Goal: Contribute content

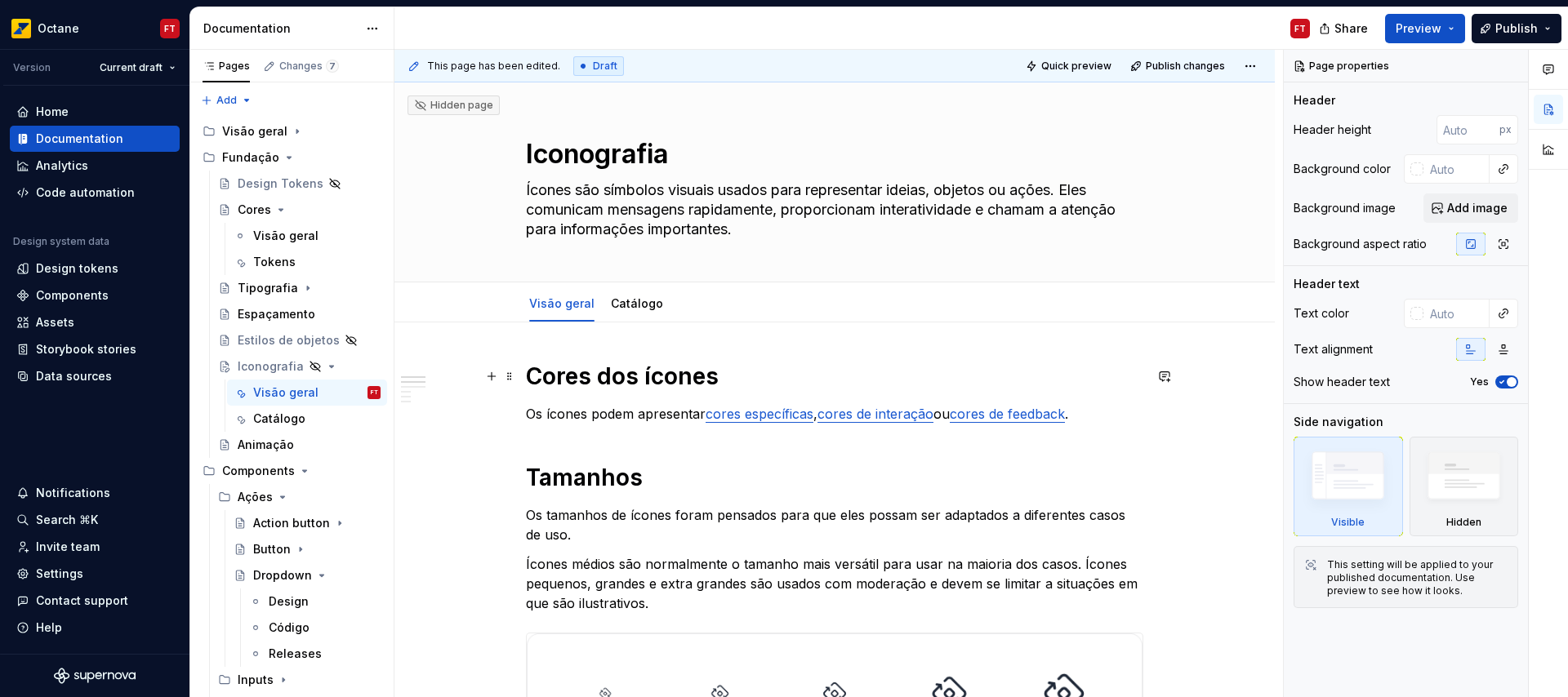
click at [526, 378] on h1 "Cores dos ícones" at bounding box center [835, 376] width 618 height 29
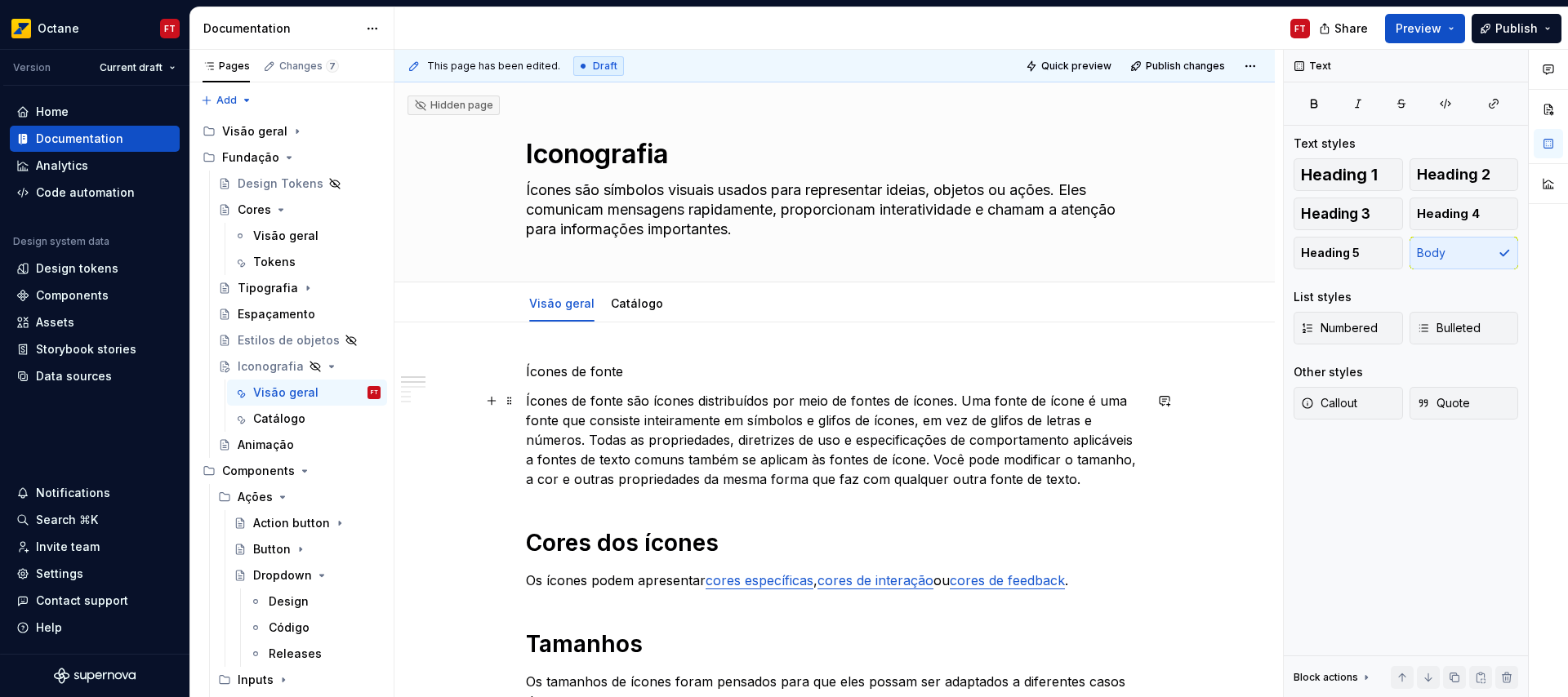
click at [1006, 420] on p "Ícones de fonte são ícones distribuídos por meio de fontes de ícones. Uma fonte…" at bounding box center [835, 439] width 618 height 98
click at [589, 439] on p "Ícones de fonte são ícones distribuídos por meio de fontes de ícones. Uma fonte…" at bounding box center [835, 439] width 618 height 98
click at [715, 459] on p "Ícones de fonte são ícones distribuídos por meio de fontes de ícones. Uma fonte…" at bounding box center [835, 439] width 618 height 98
click at [797, 460] on p "Ícones de fonte são ícones distribuídos por meio de fontes de ícones. Uma fonte…" at bounding box center [835, 439] width 618 height 98
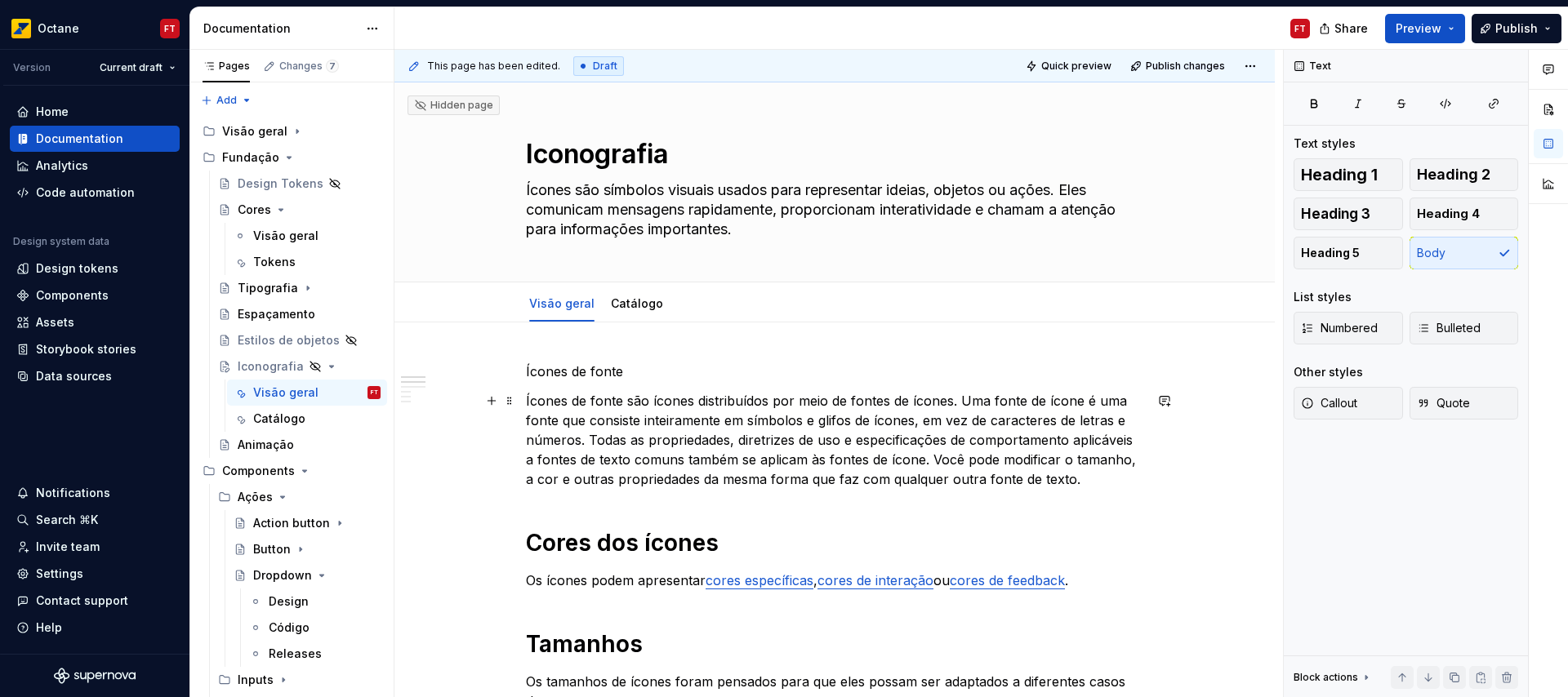
click at [885, 459] on p "Ícones de fonte são ícones distribuídos por meio de fontes de ícones. Uma fonte…" at bounding box center [835, 439] width 618 height 98
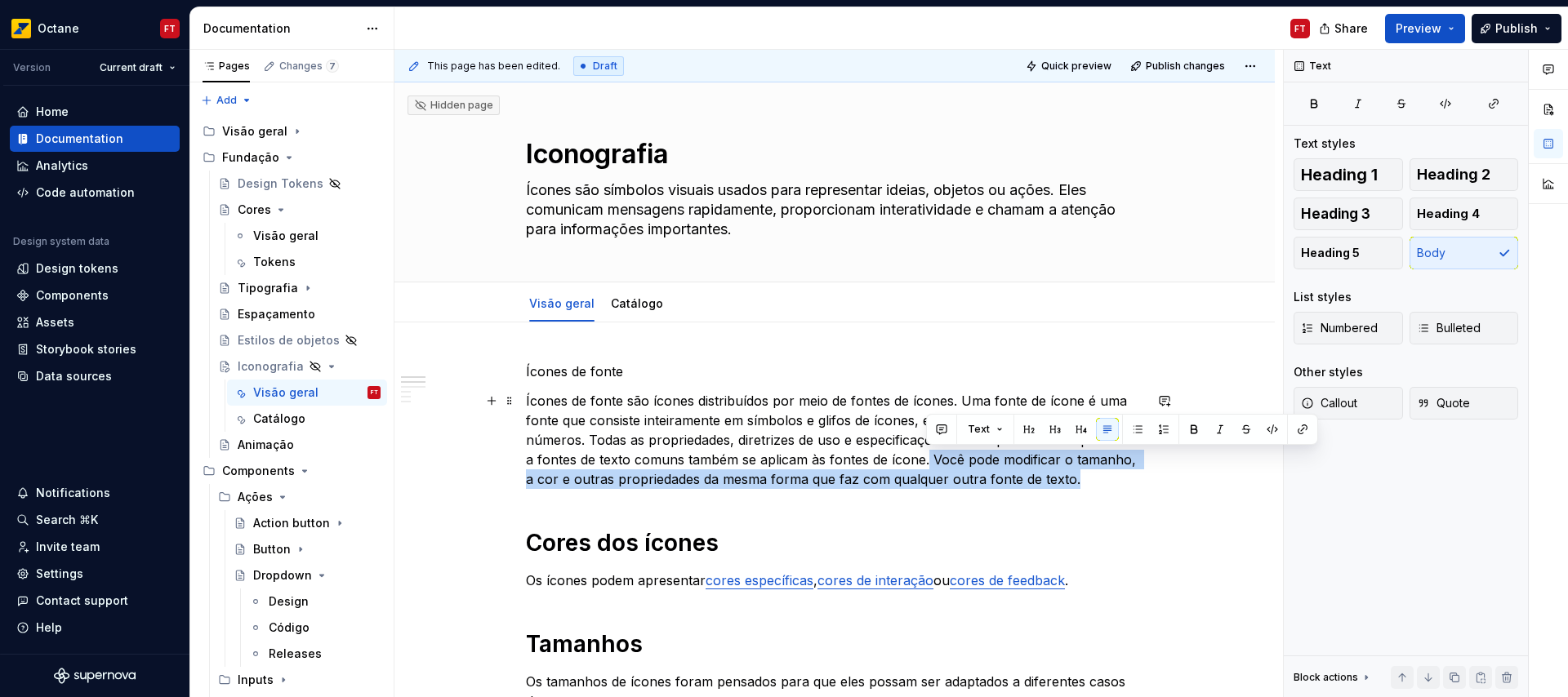
drag, startPoint x: 925, startPoint y: 458, endPoint x: 1074, endPoint y: 476, distance: 150.1
click at [1074, 476] on p "Ícones de fonte são ícones distribuídos por meio de fontes de ícones. Uma fonte…" at bounding box center [835, 439] width 618 height 98
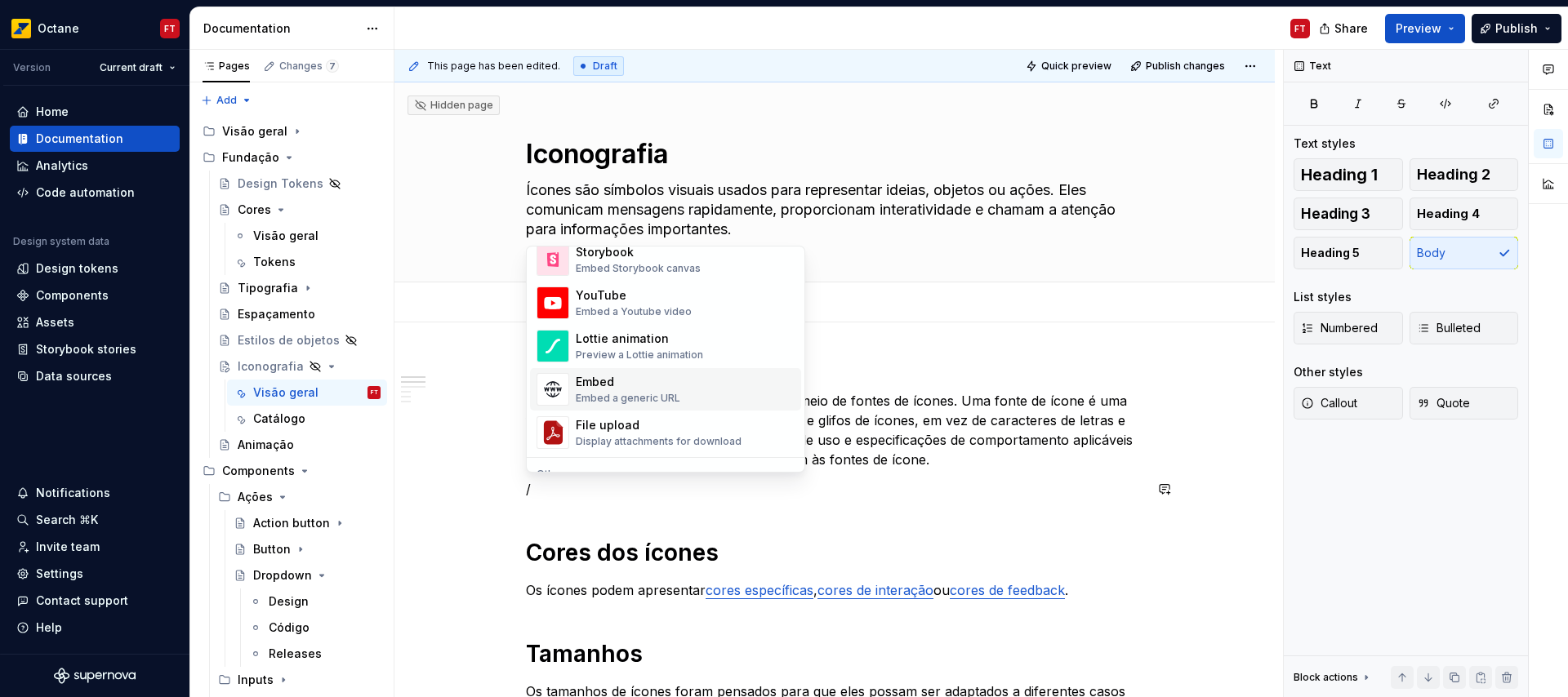
scroll to position [909, 0]
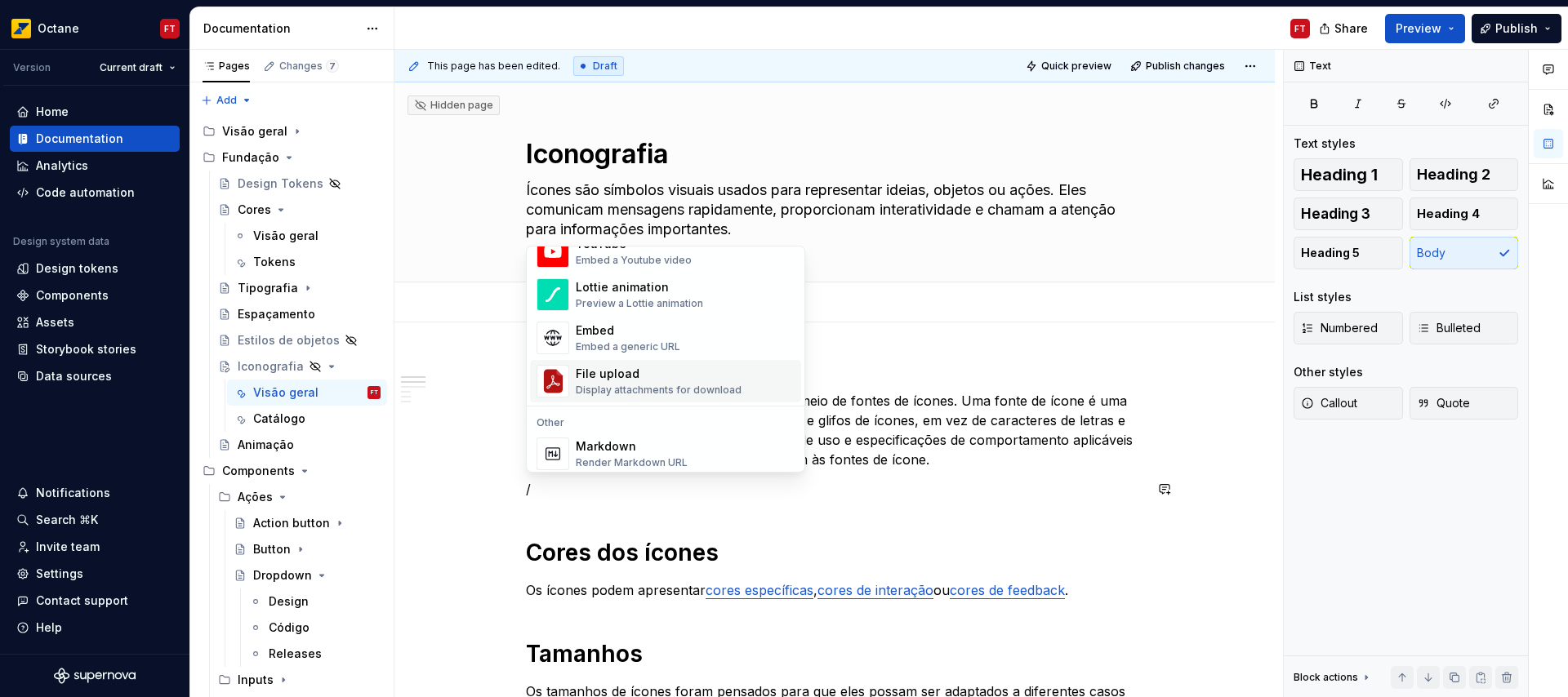
click at [648, 382] on div "File upload" at bounding box center [658, 373] width 166 height 16
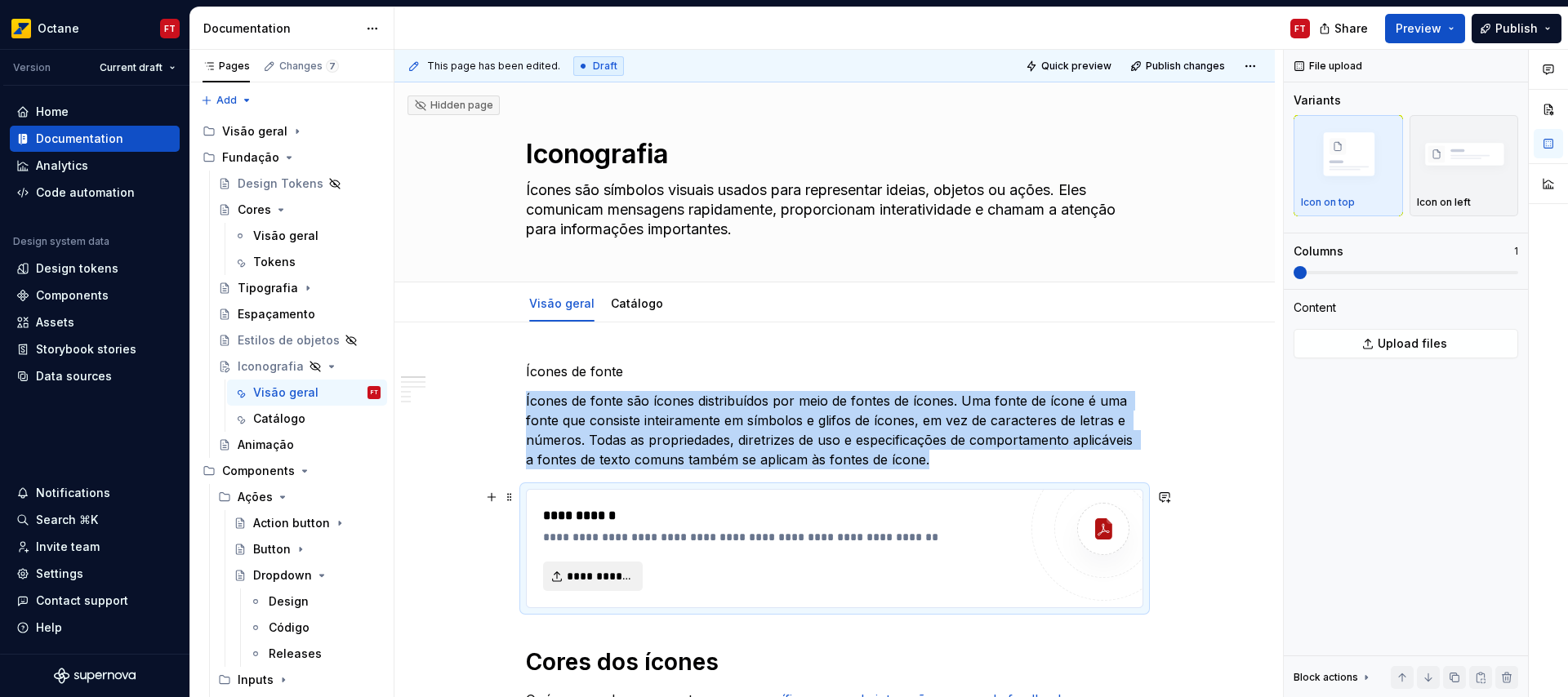
click at [604, 576] on span "**********" at bounding box center [599, 576] width 65 height 16
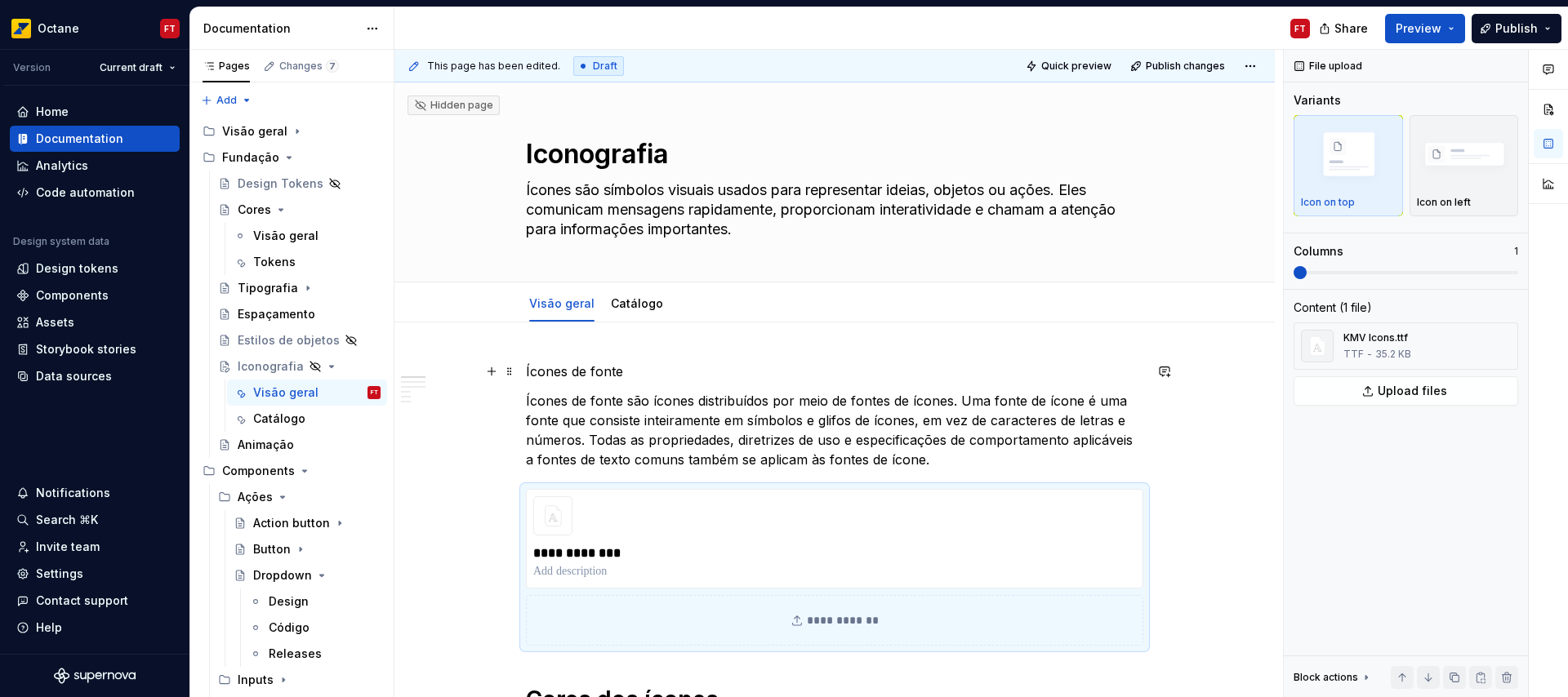
click at [537, 375] on p "Ícones de fonte" at bounding box center [835, 371] width 618 height 20
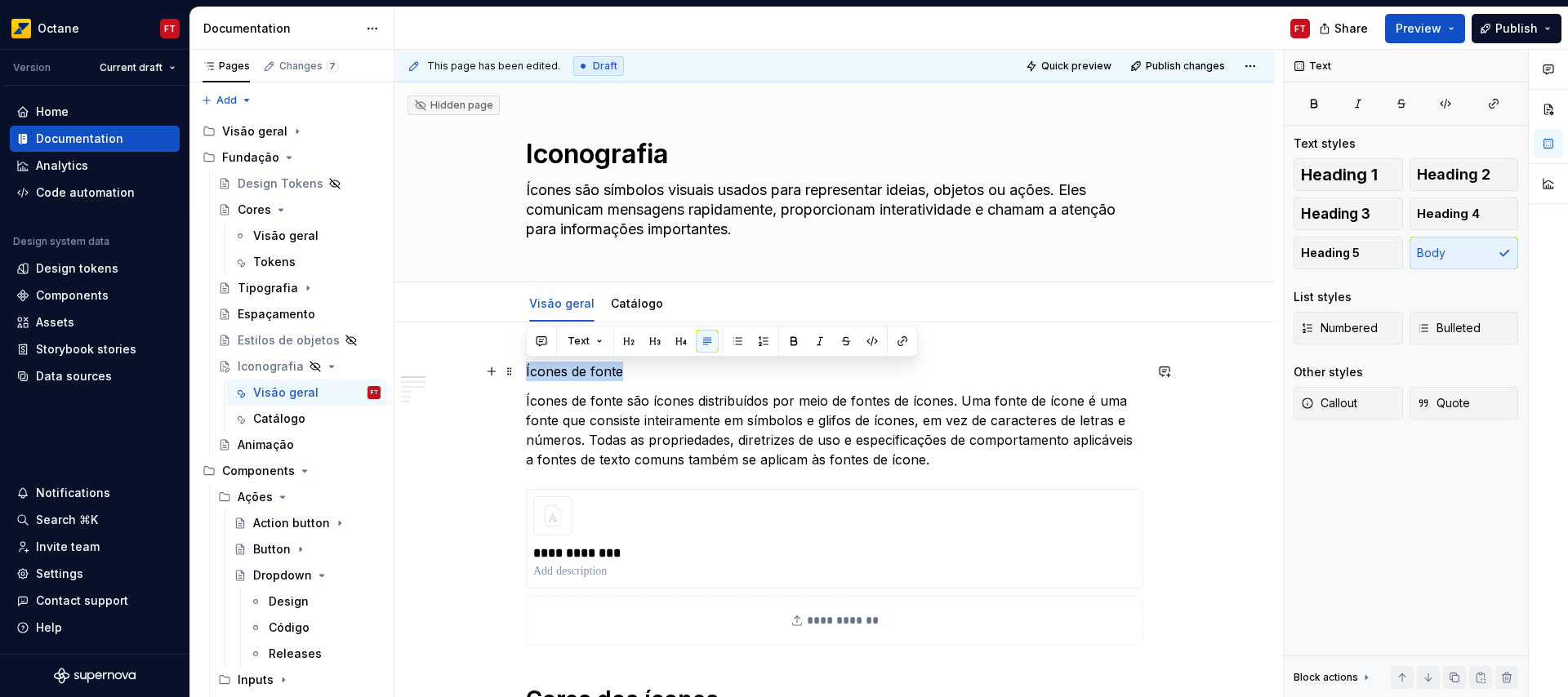
drag, startPoint x: 537, startPoint y: 375, endPoint x: 595, endPoint y: 370, distance: 58.2
click at [595, 370] on p "Ícones de fonte" at bounding box center [835, 371] width 618 height 20
click at [1440, 172] on span "Heading 2" at bounding box center [1454, 174] width 74 height 16
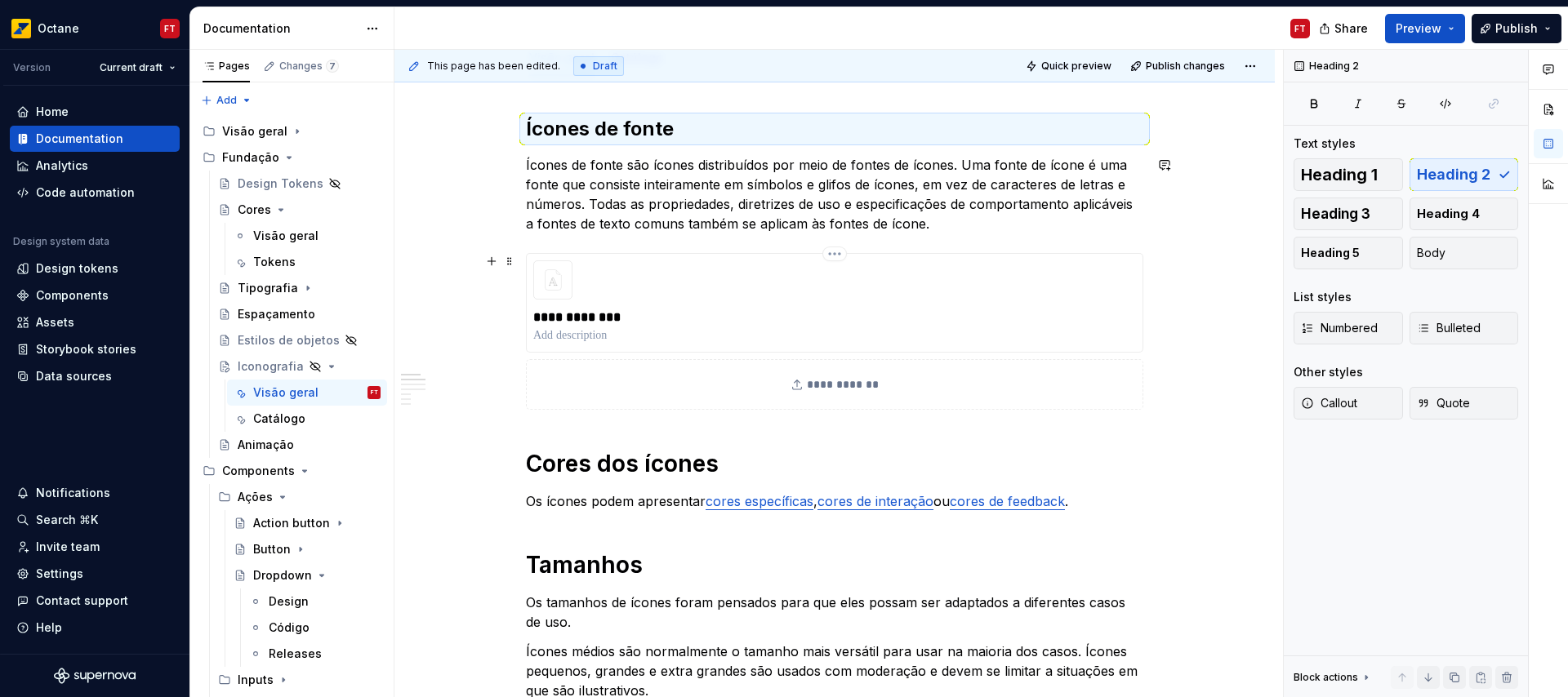
scroll to position [248, 0]
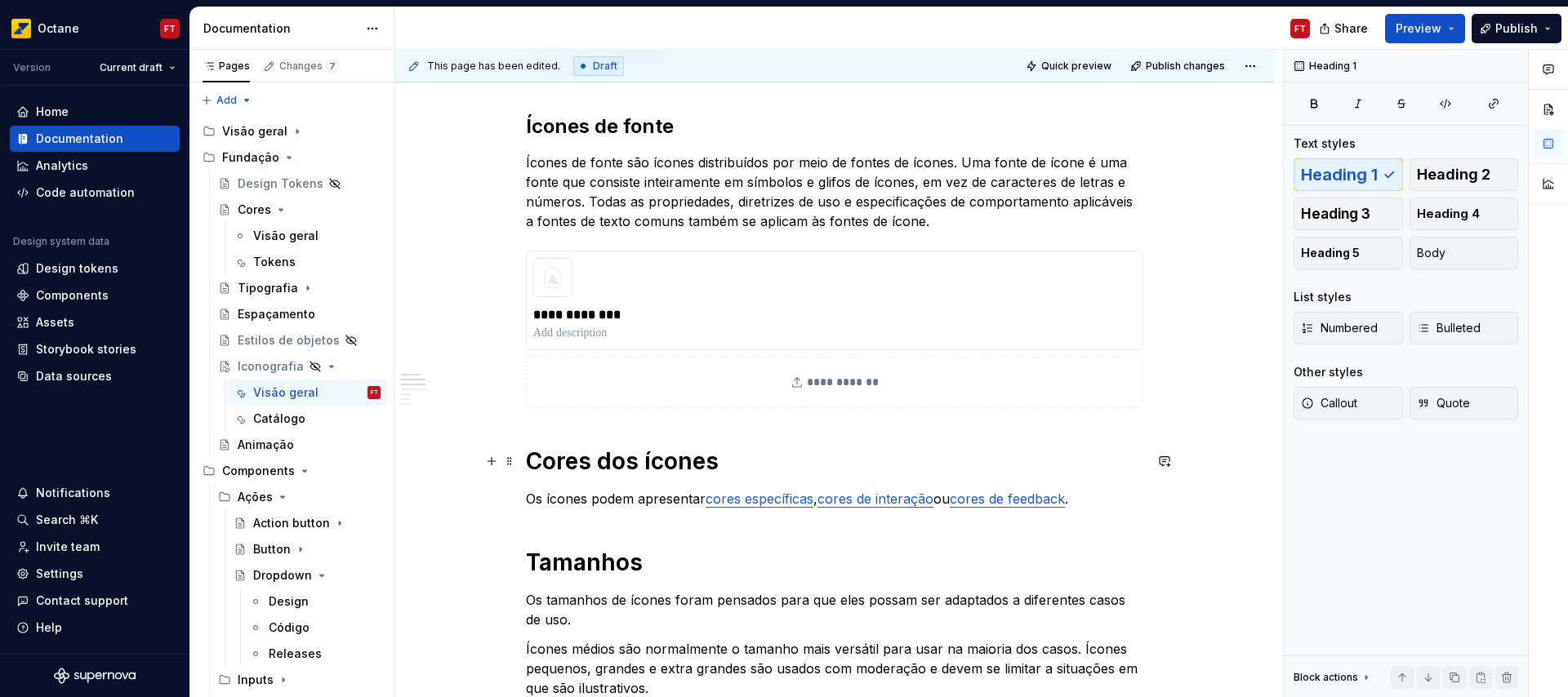
click at [589, 465] on h1 "Cores dos ícones" at bounding box center [835, 461] width 618 height 29
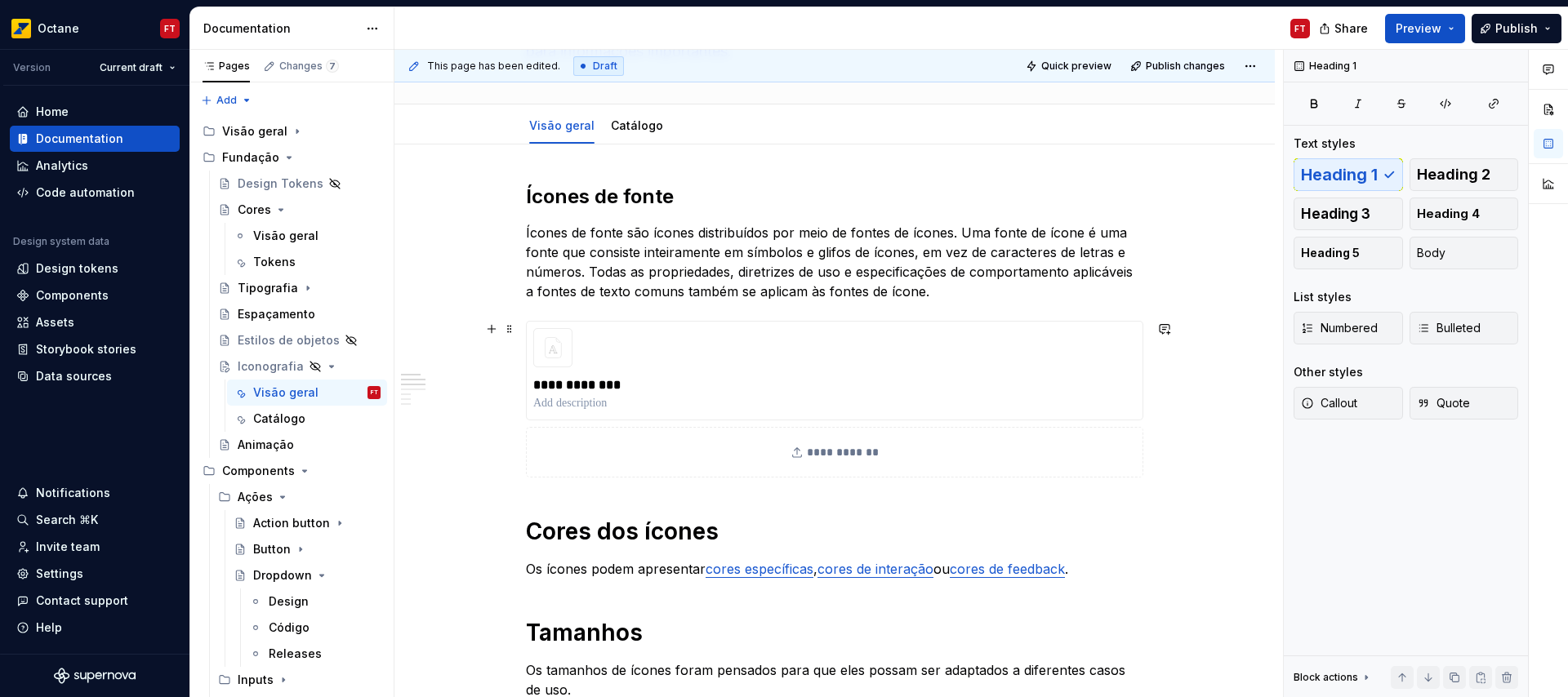
scroll to position [0, 0]
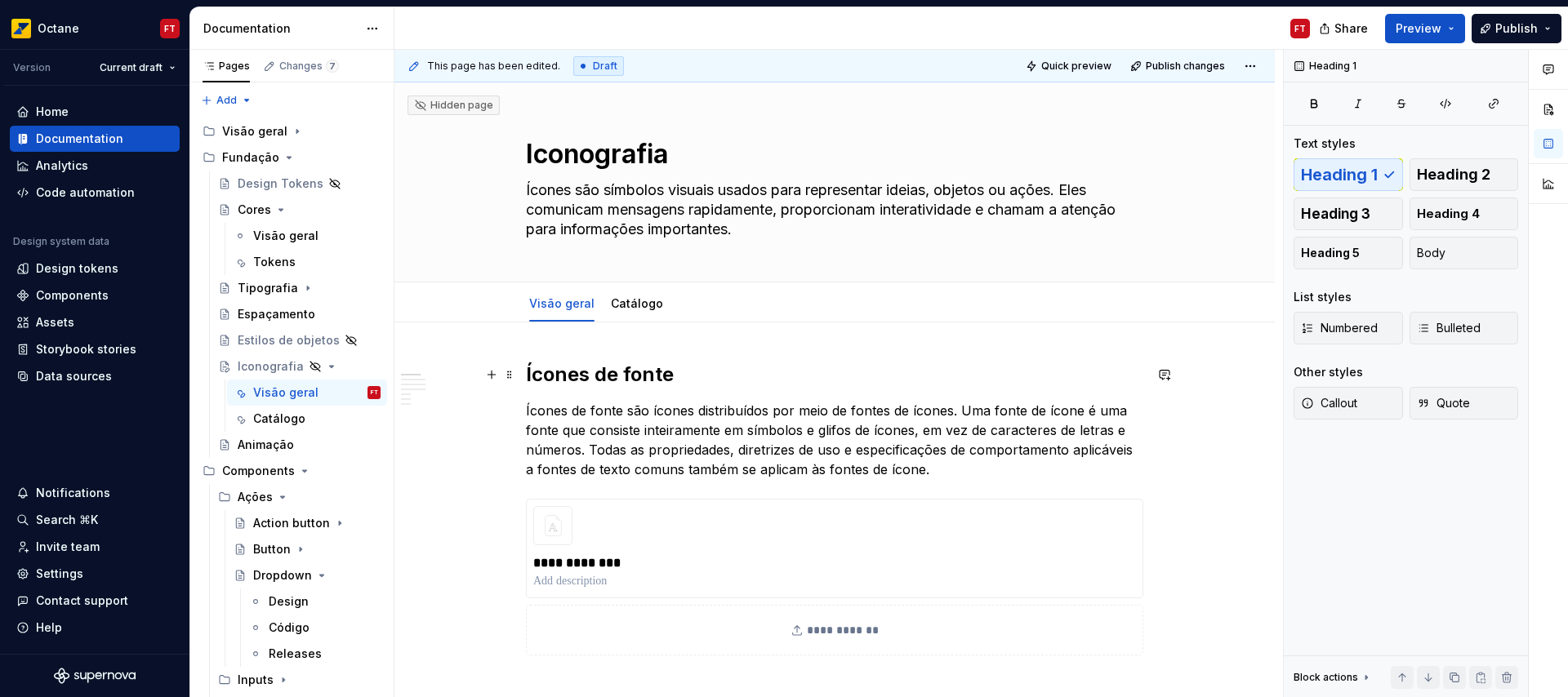
click at [542, 374] on h2 "Ícones de fonte" at bounding box center [835, 375] width 618 height 27
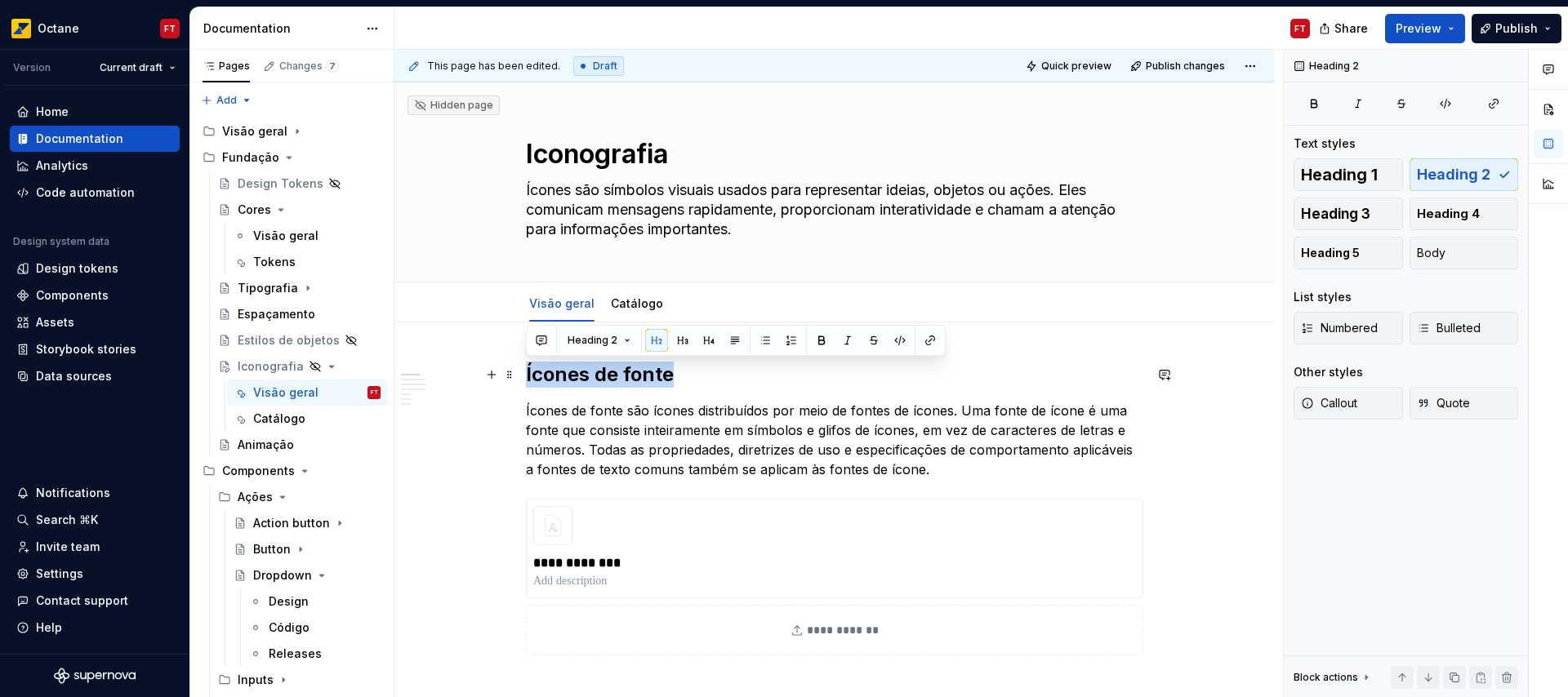
drag, startPoint x: 542, startPoint y: 374, endPoint x: 647, endPoint y: 375, distance: 105.0
click at [647, 375] on h2 "Ícones de fonte" at bounding box center [835, 375] width 618 height 27
click at [579, 335] on span "Heading 2" at bounding box center [592, 341] width 50 height 13
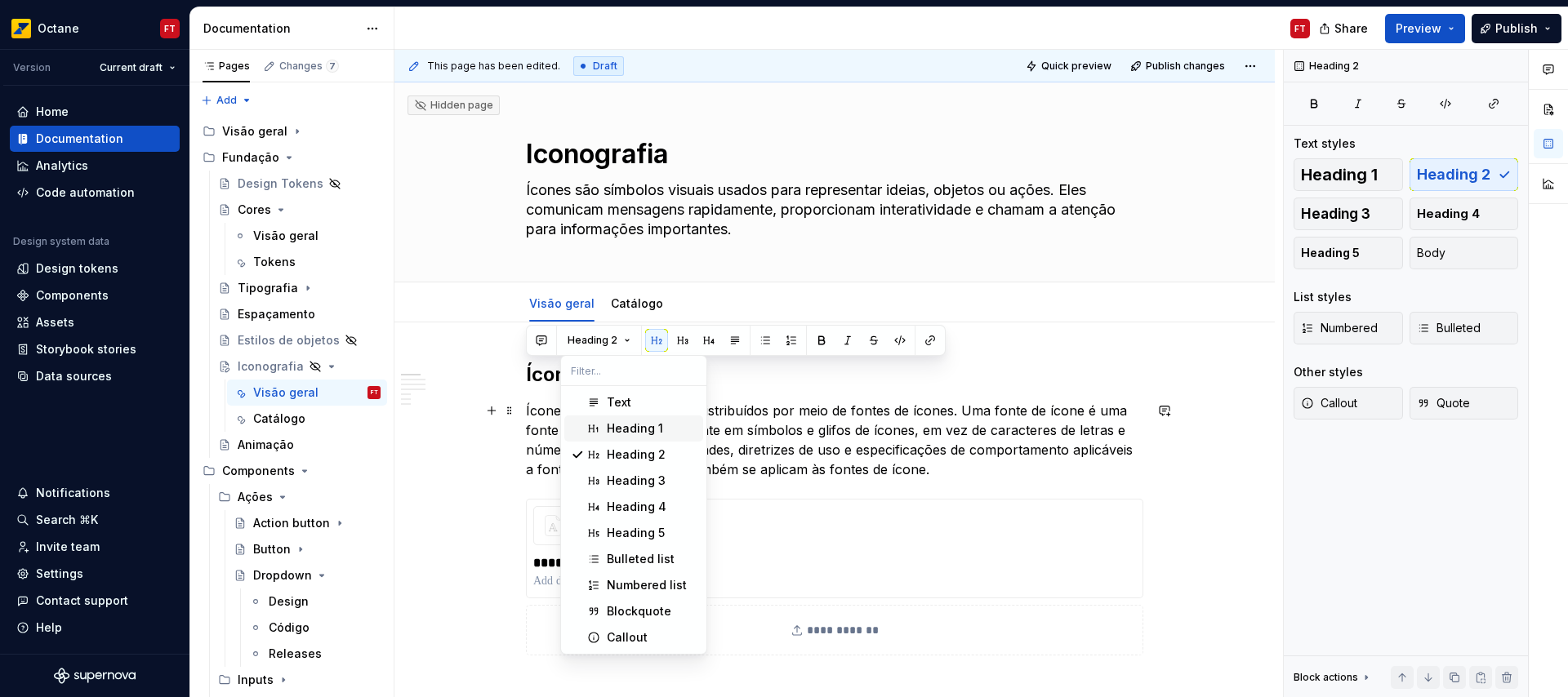
click at [612, 431] on div "Heading 1" at bounding box center [635, 428] width 56 height 16
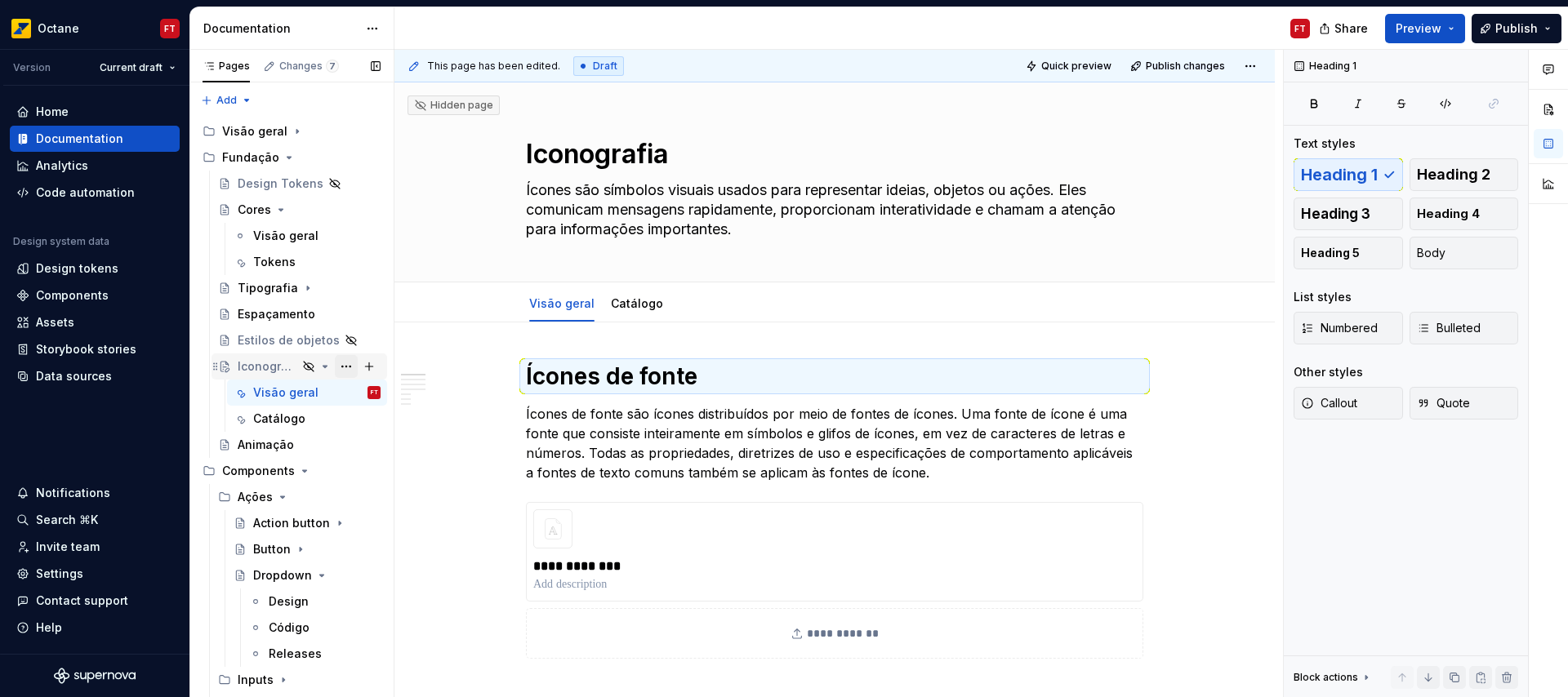
click at [338, 370] on button "Page tree" at bounding box center [346, 366] width 23 height 23
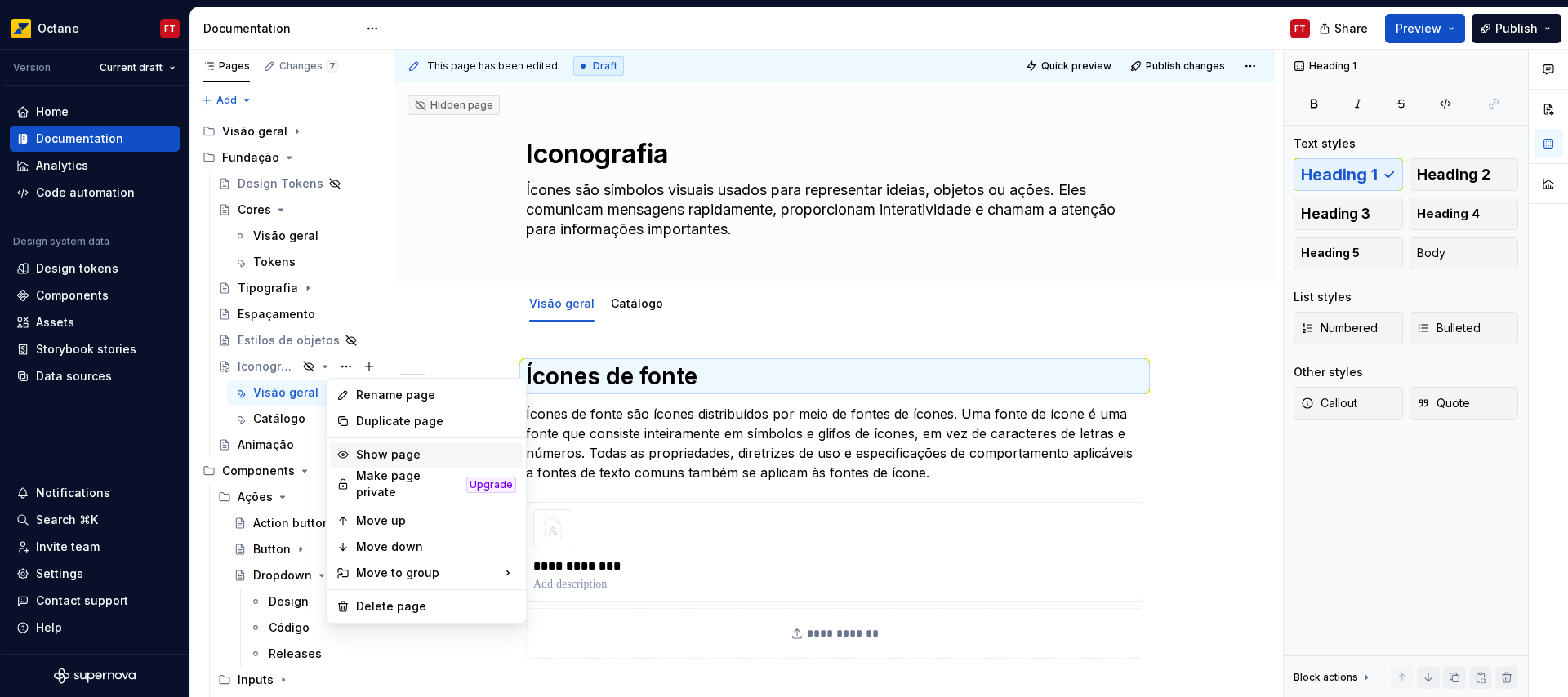
click at [400, 456] on div "Show page" at bounding box center [436, 455] width 160 height 16
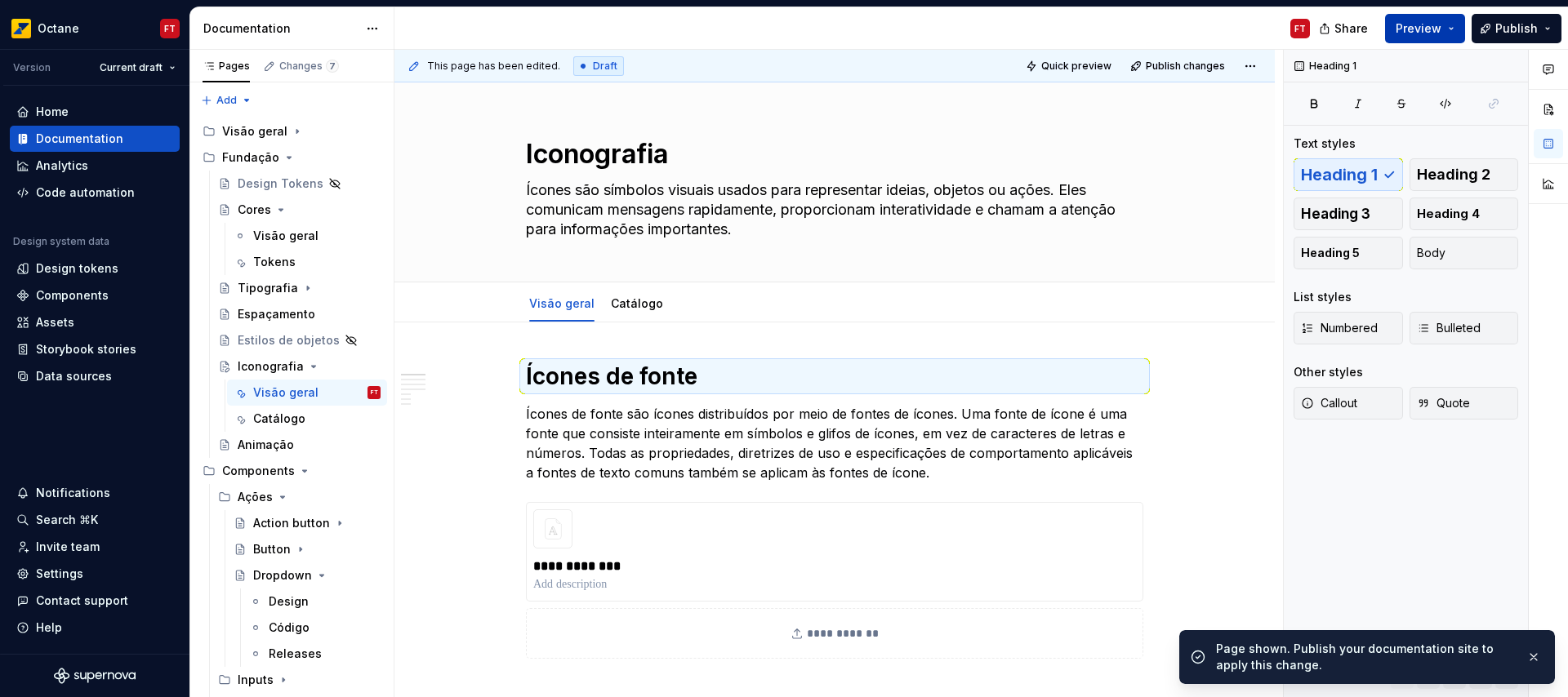
click at [1425, 31] on span "Preview" at bounding box center [1418, 28] width 45 height 16
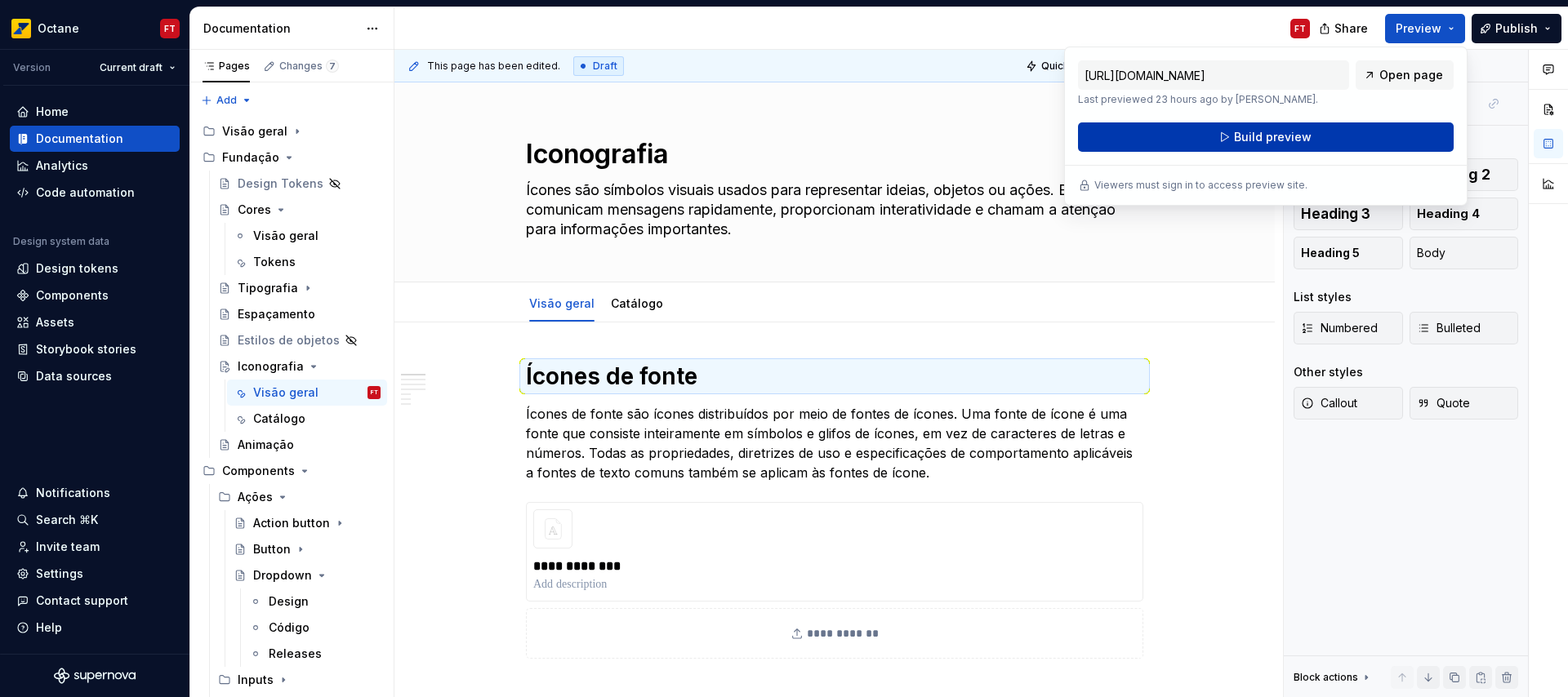
click at [1302, 139] on span "Build preview" at bounding box center [1273, 136] width 78 height 16
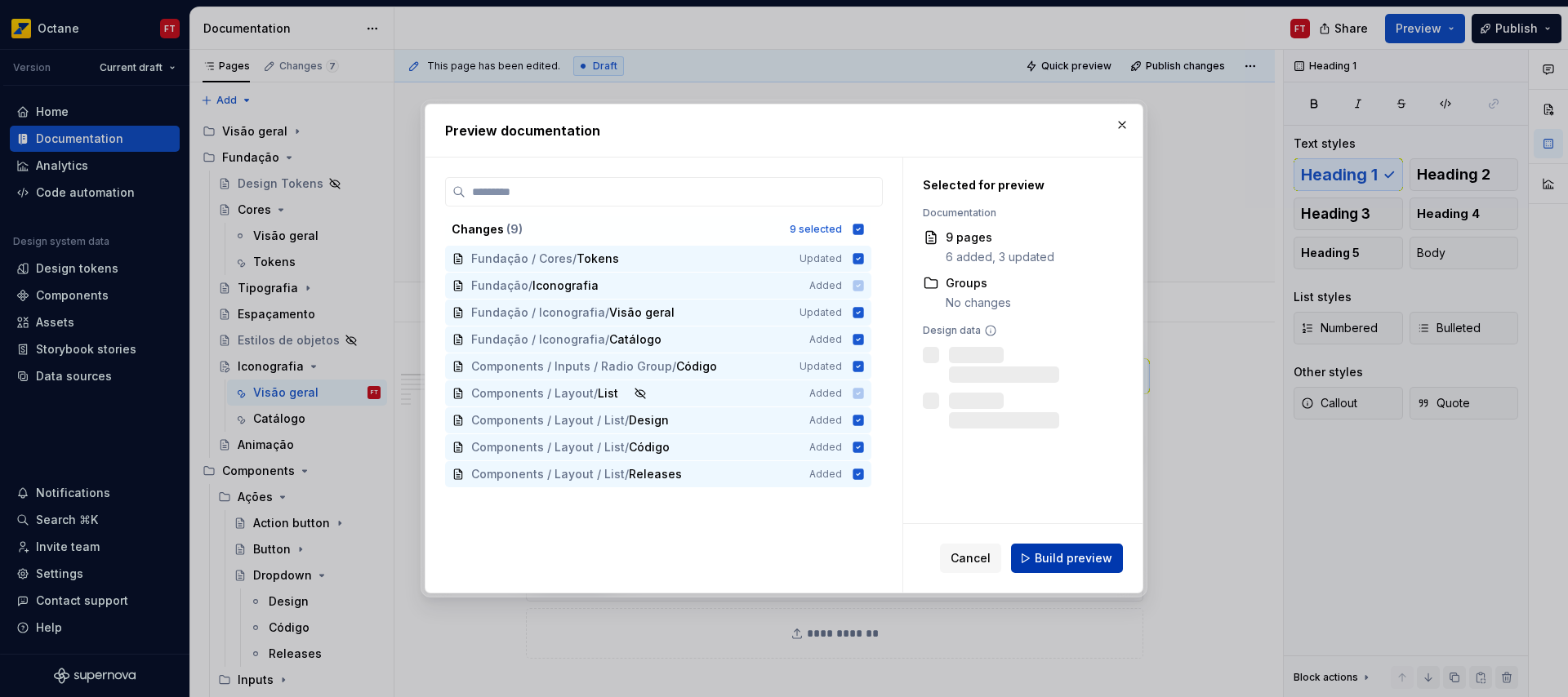
click at [1055, 553] on span "Build preview" at bounding box center [1073, 558] width 78 height 16
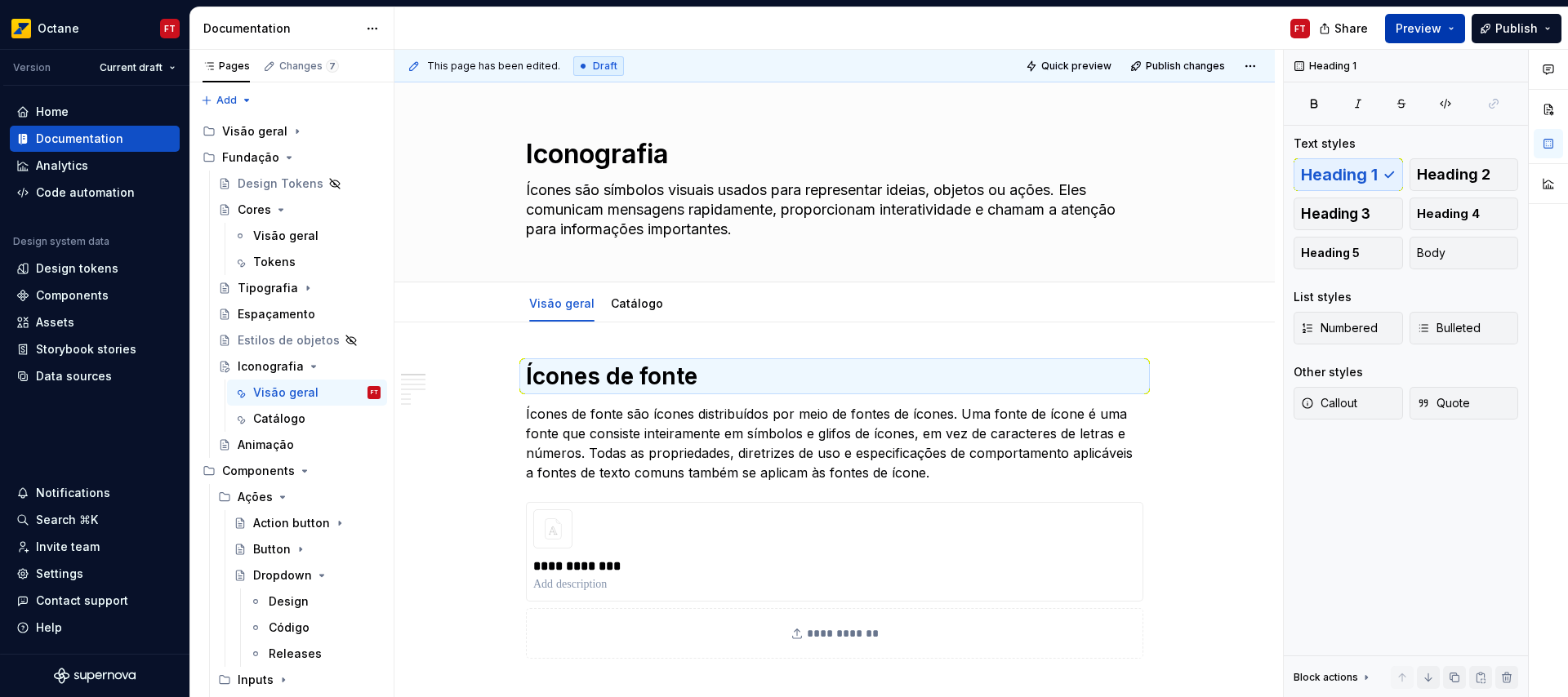
click at [1446, 28] on button "Preview" at bounding box center [1425, 28] width 80 height 29
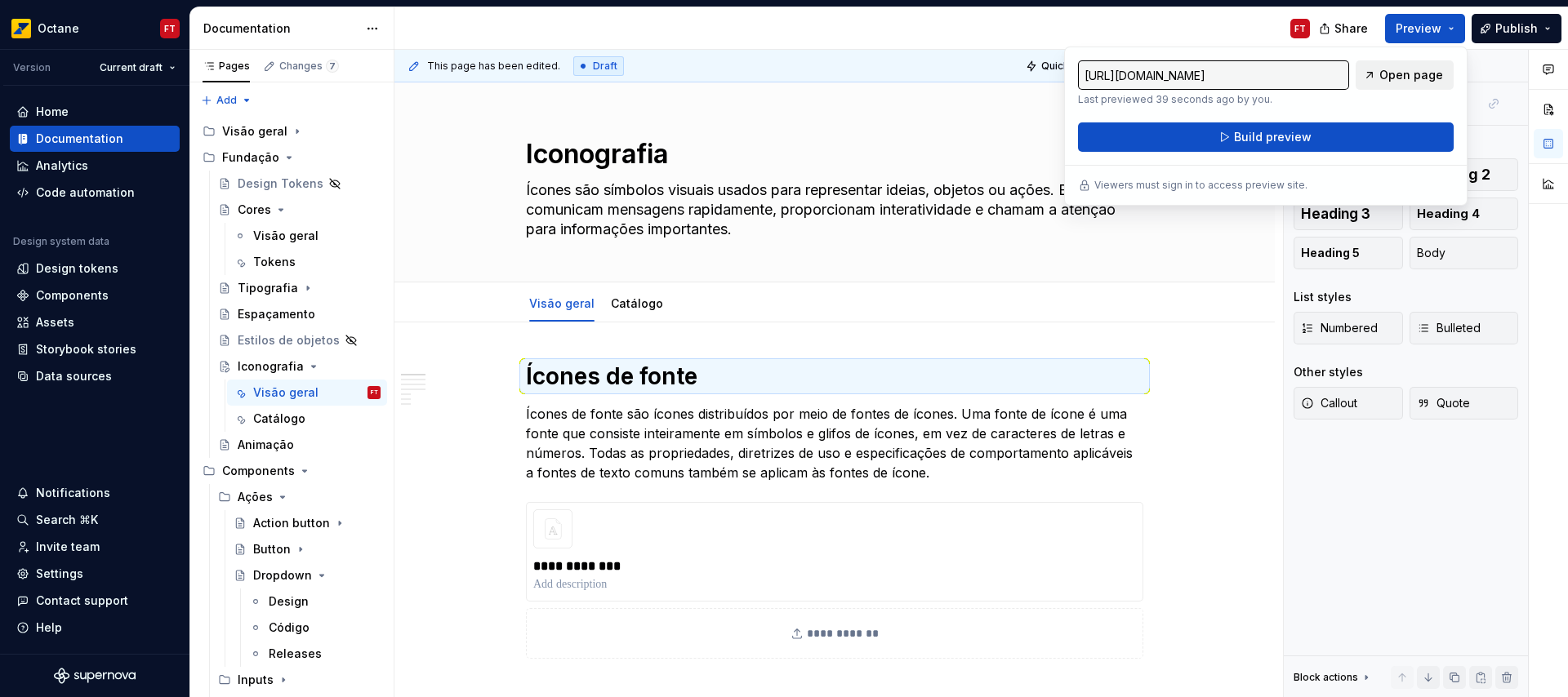
click at [1414, 81] on span "Open page" at bounding box center [1411, 75] width 63 height 16
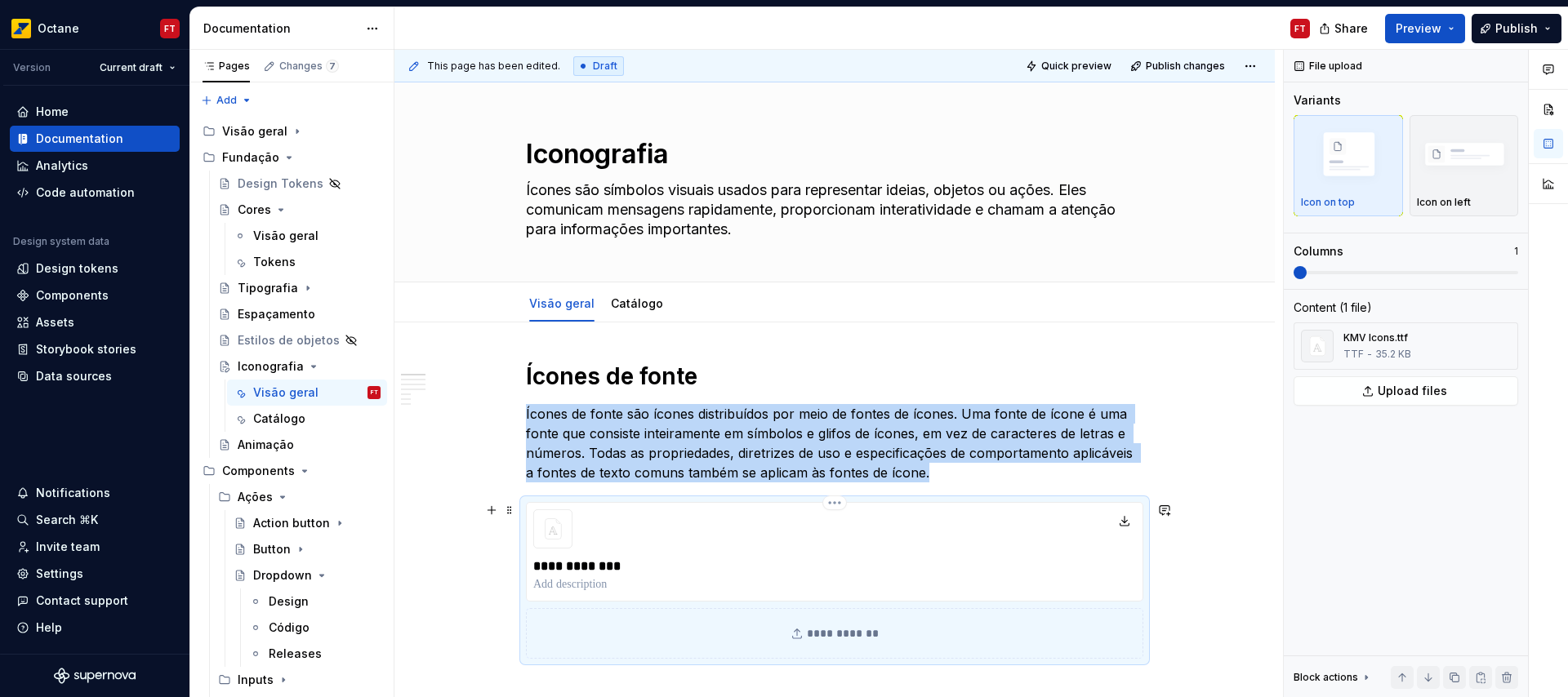
click at [830, 565] on p "**********" at bounding box center [835, 566] width 603 height 20
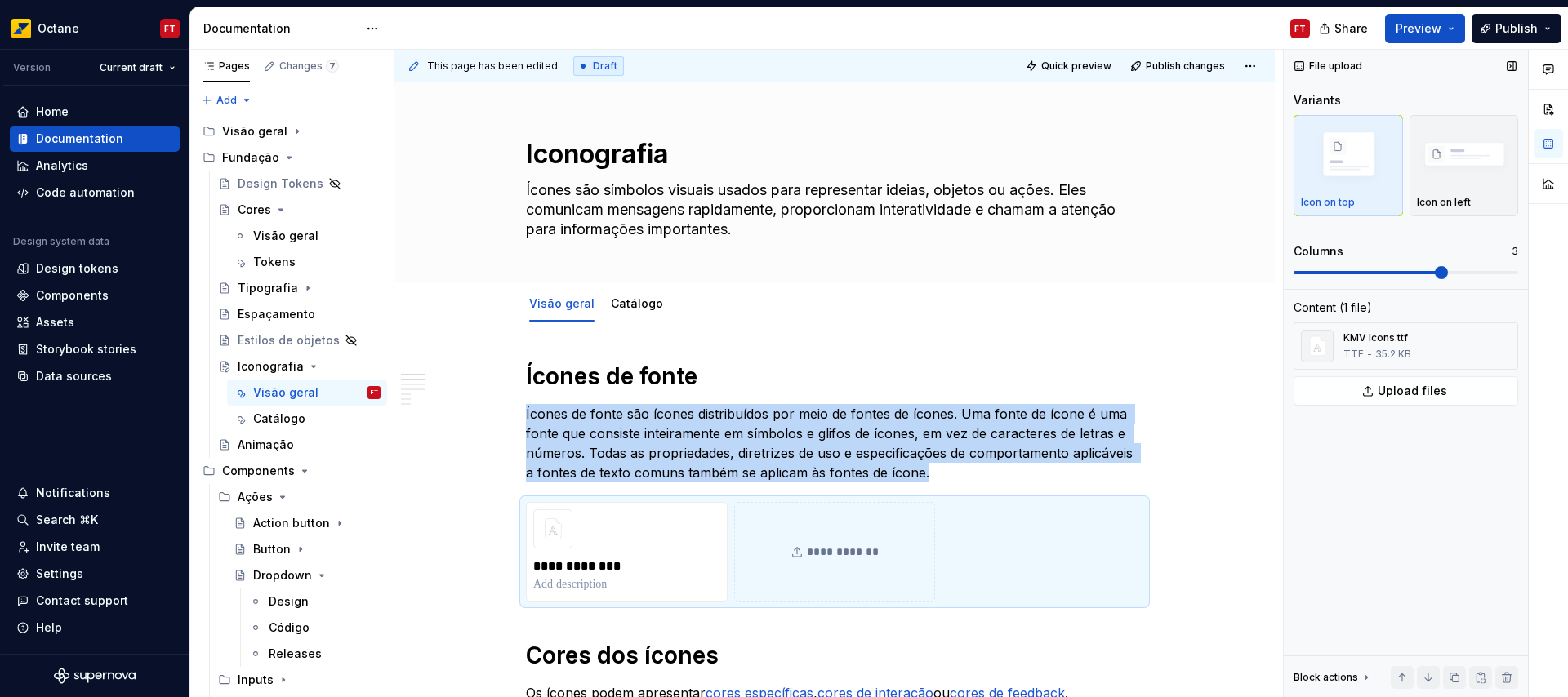
click at [1448, 272] on span at bounding box center [1442, 273] width 13 height 13
click at [1519, 269] on span at bounding box center [1406, 273] width 225 height 13
click at [1519, 276] on span at bounding box center [1512, 273] width 13 height 13
click at [1468, 174] on img "button" at bounding box center [1465, 155] width 95 height 63
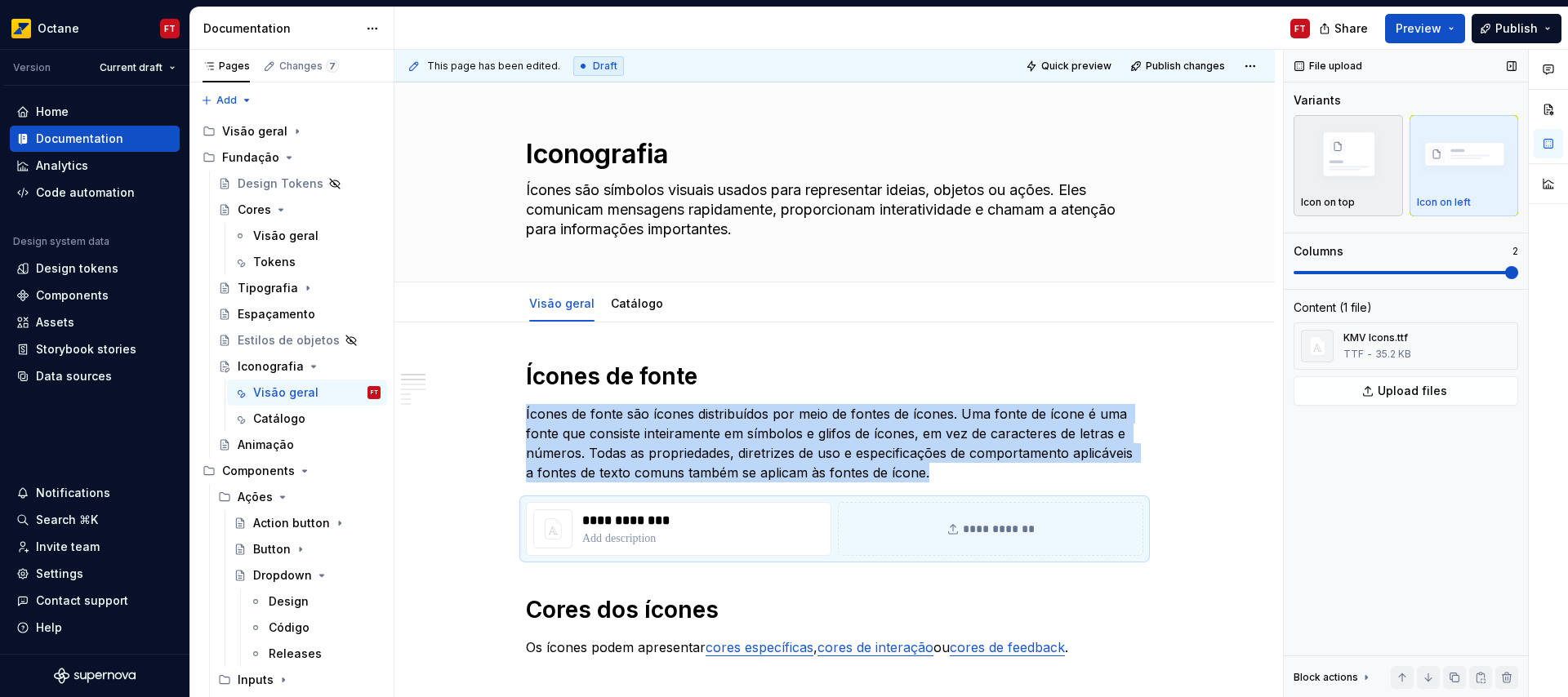
click at [1343, 179] on img "button" at bounding box center [1348, 155] width 95 height 63
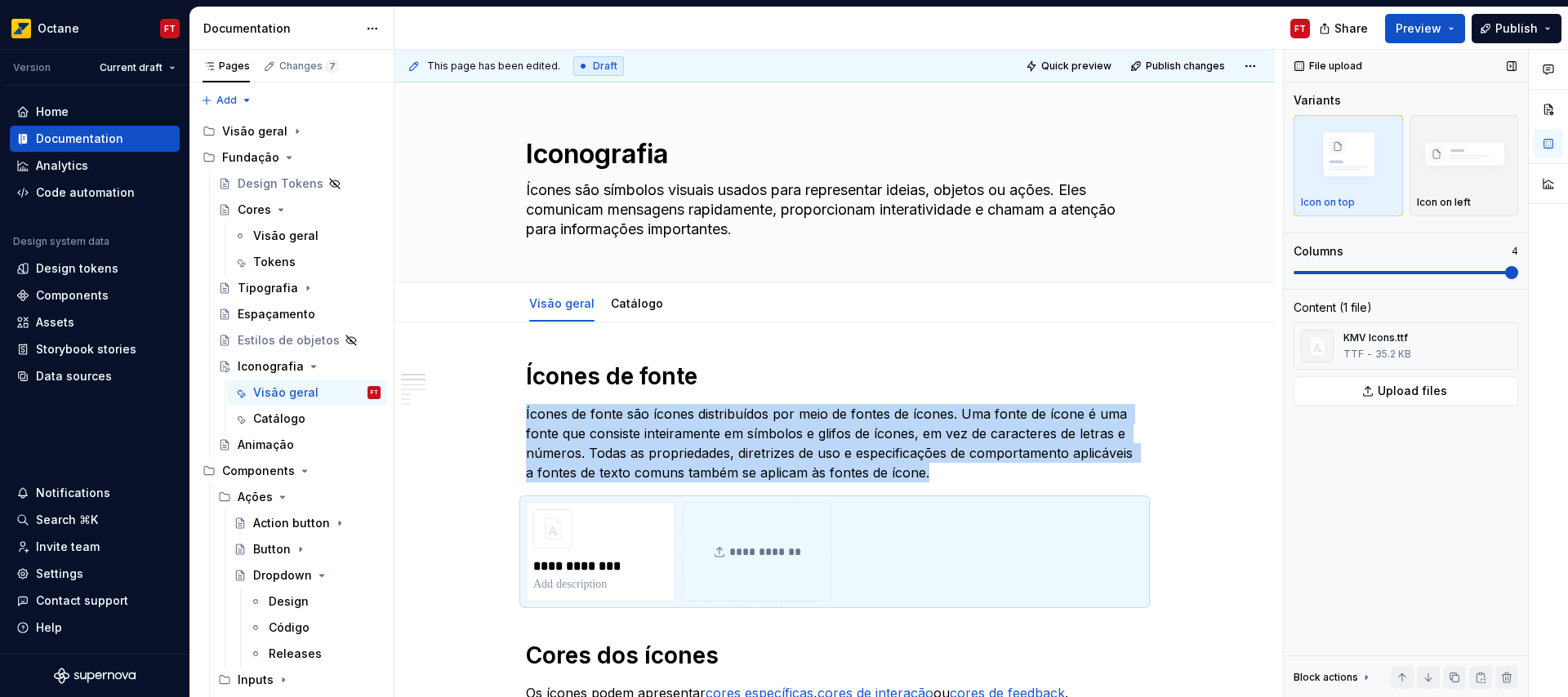
click at [1519, 276] on span at bounding box center [1512, 273] width 13 height 13
click at [1541, 28] on button "Publish" at bounding box center [1516, 28] width 90 height 29
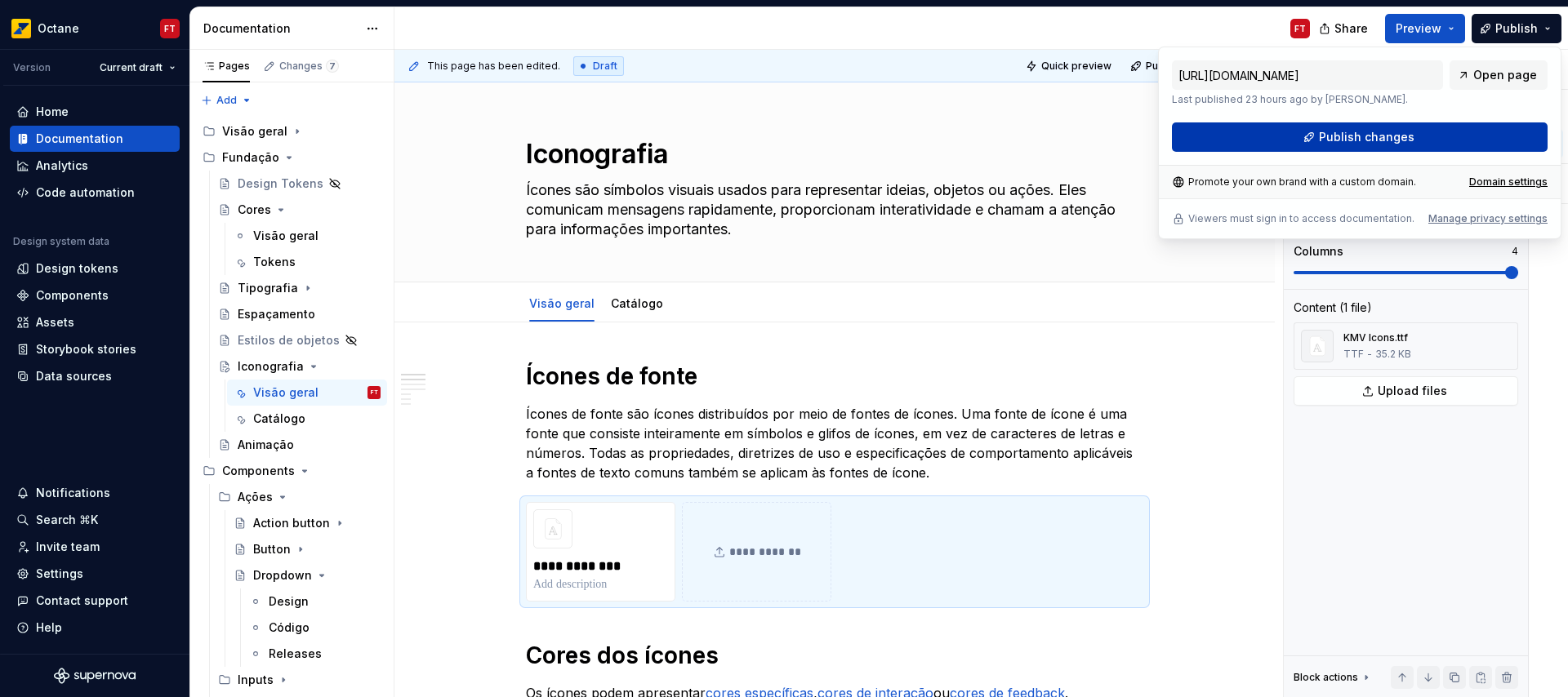
click at [1439, 136] on button "Publish changes" at bounding box center [1360, 136] width 376 height 29
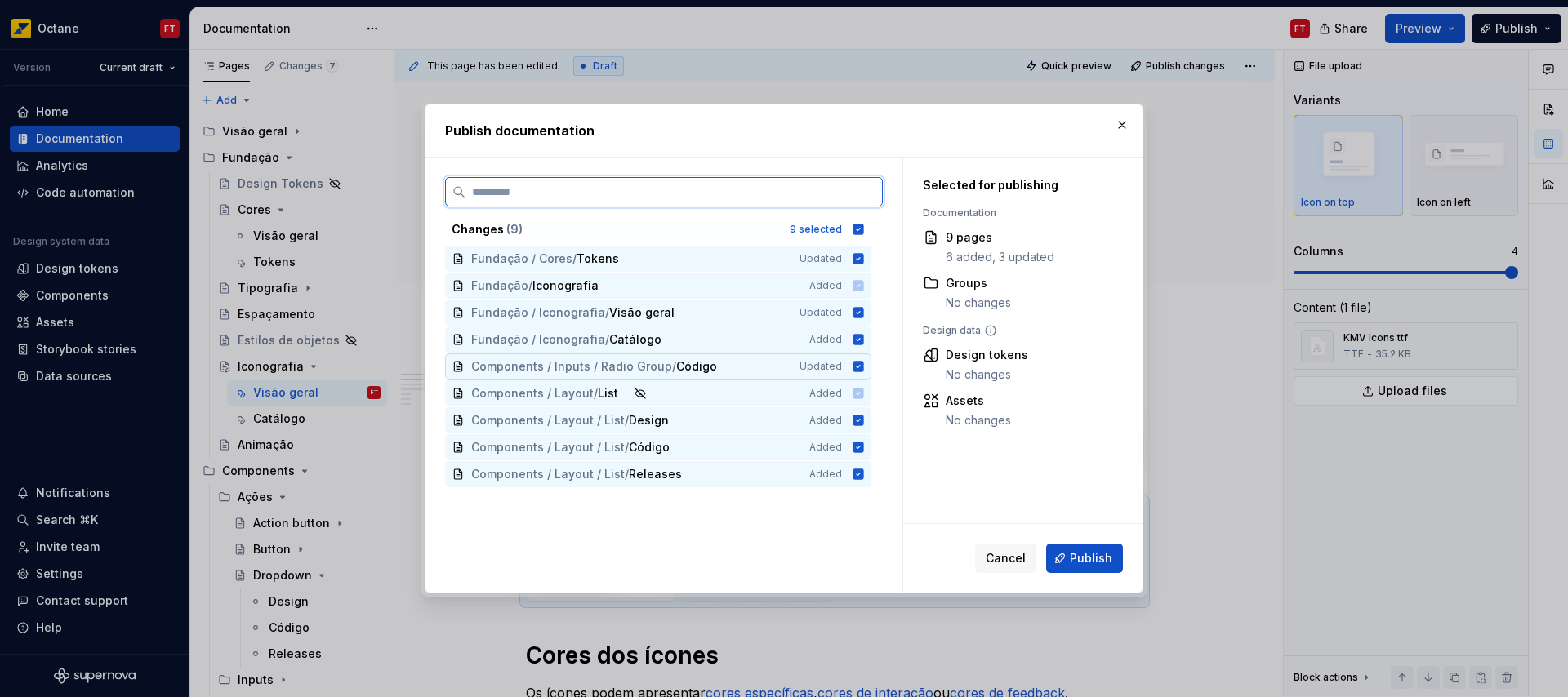
click at [860, 370] on icon at bounding box center [858, 366] width 10 height 10
drag, startPoint x: 858, startPoint y: 365, endPoint x: 885, endPoint y: 390, distance: 36.8
click at [859, 365] on icon at bounding box center [858, 366] width 13 height 13
click at [1089, 558] on span "Publish" at bounding box center [1090, 558] width 43 height 16
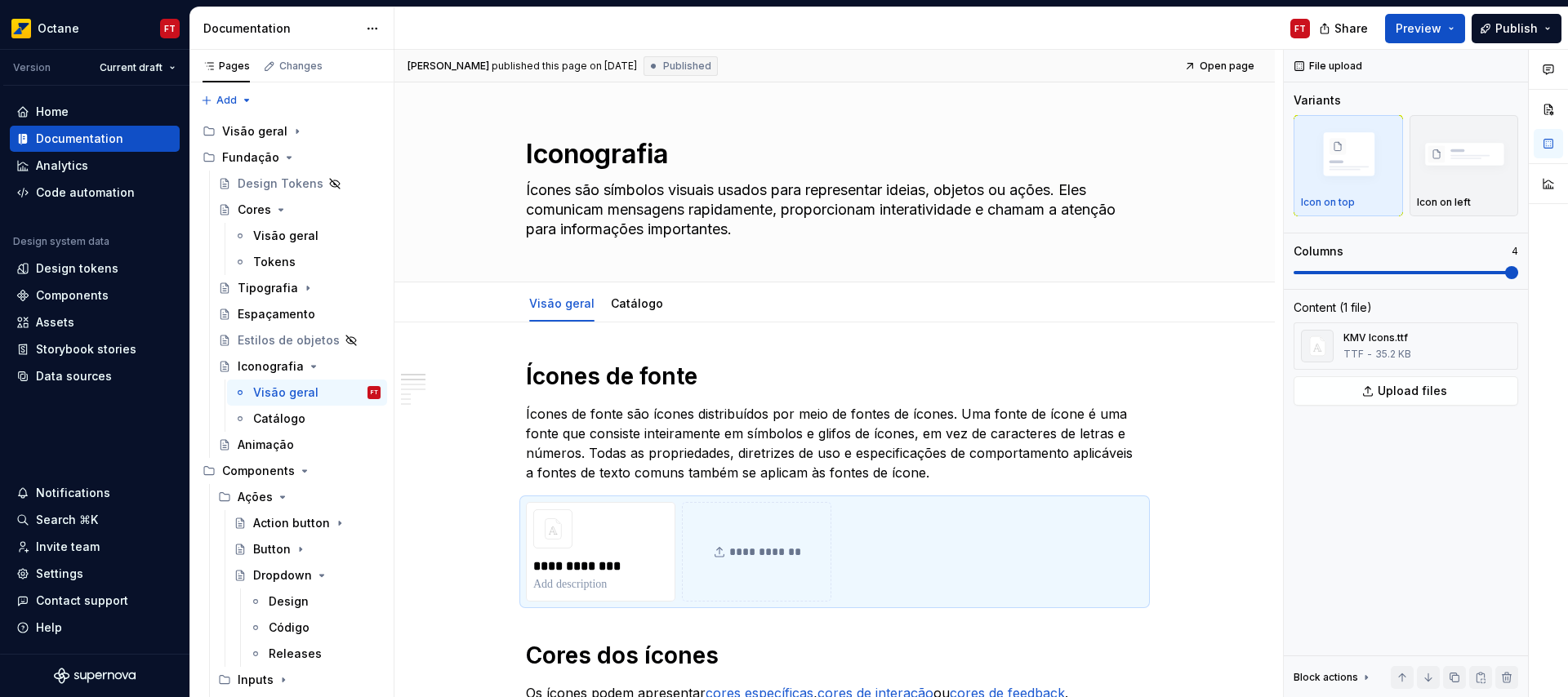
type textarea "*"
